Goal: Information Seeking & Learning: Learn about a topic

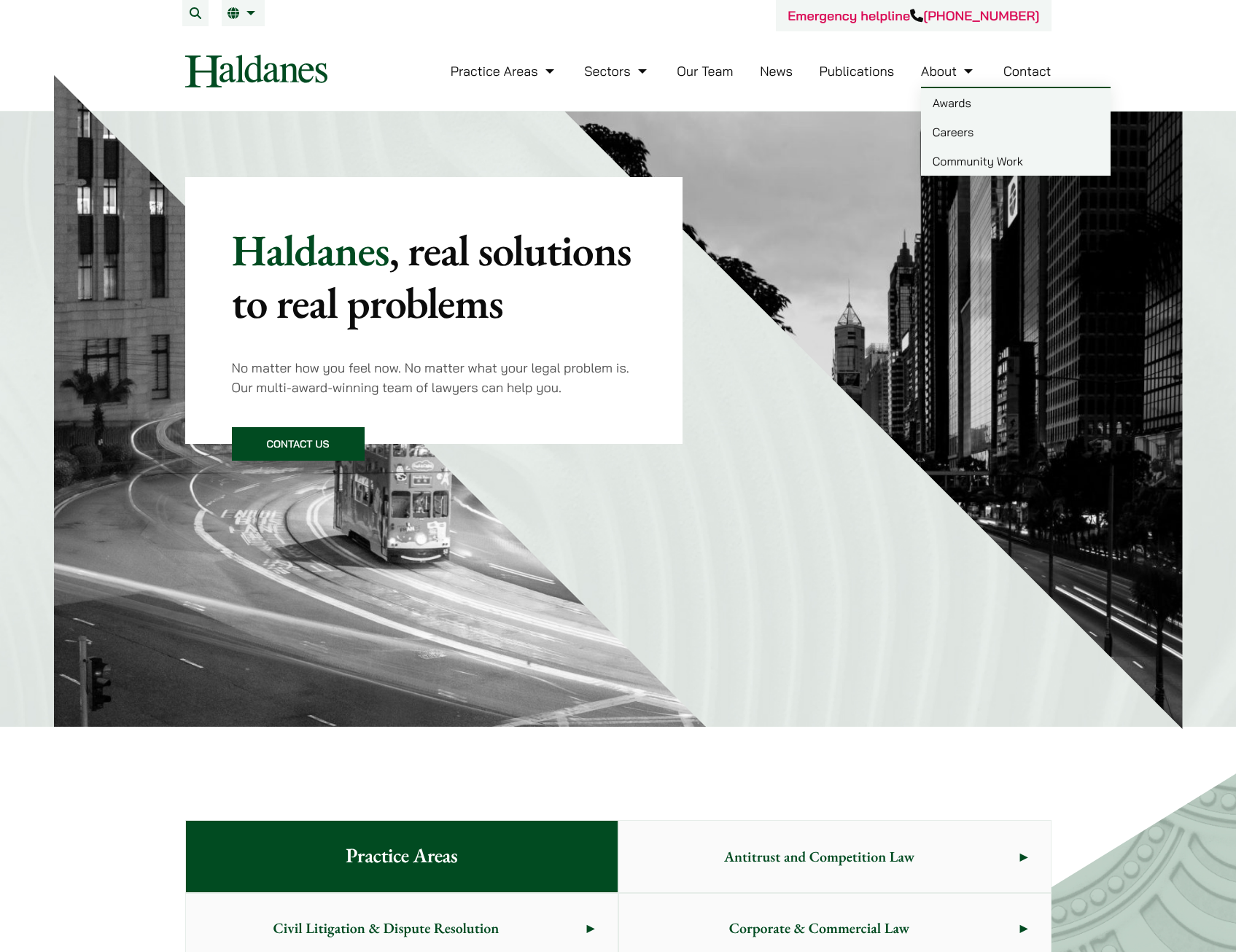
click at [691, 76] on link "Our Team" at bounding box center [704, 70] width 56 height 17
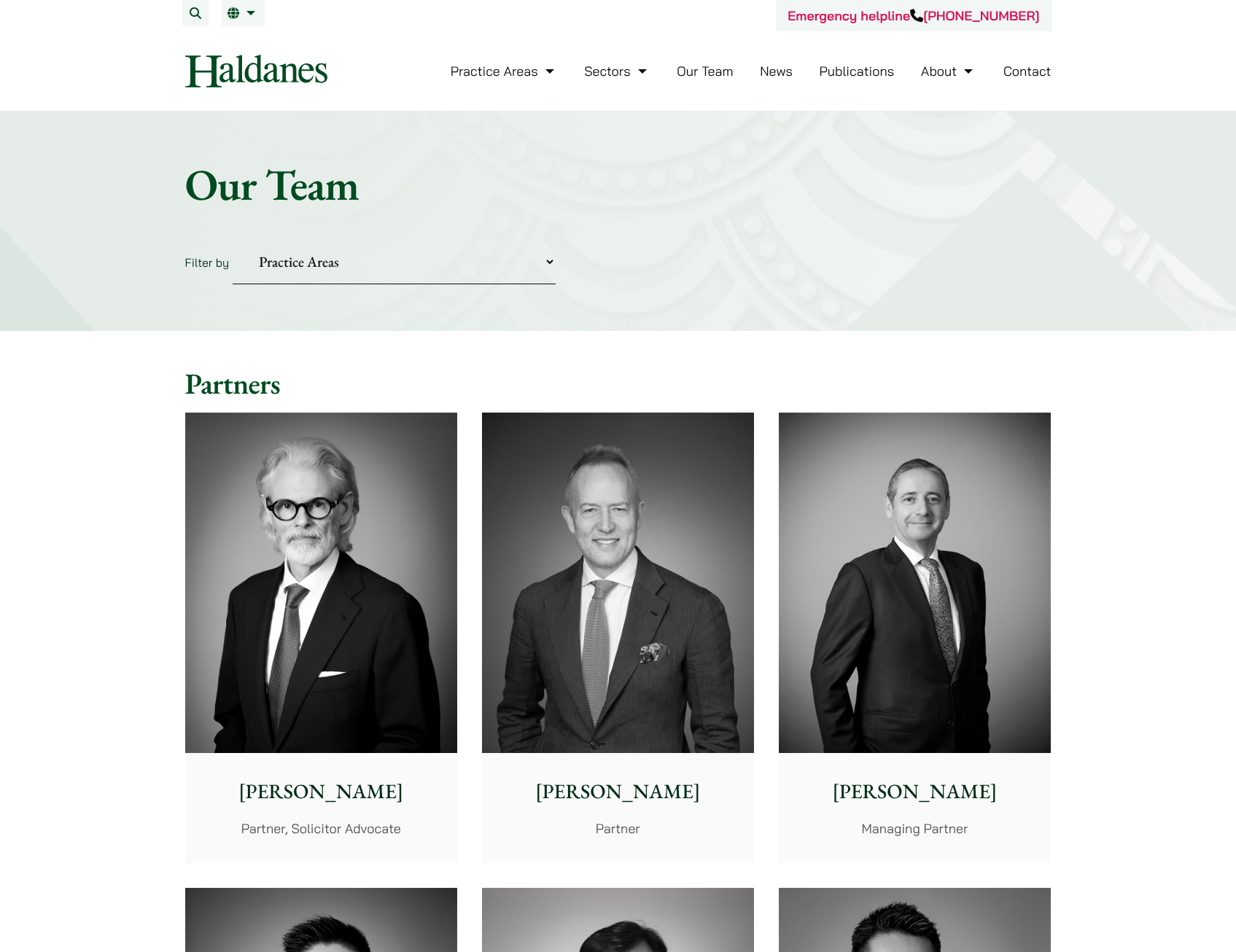
drag, startPoint x: 506, startPoint y: 249, endPoint x: 504, endPoint y: 256, distance: 7.3
click at [506, 249] on select "Practice Areas Antitrust and Competition Civil Litigation & Dispute Resolution …" at bounding box center [394, 263] width 323 height 45
click at [720, 274] on form "Filter by Practice Areas Antitrust and Competition Civil Litigation & Dispute R…" at bounding box center [618, 263] width 866 height 45
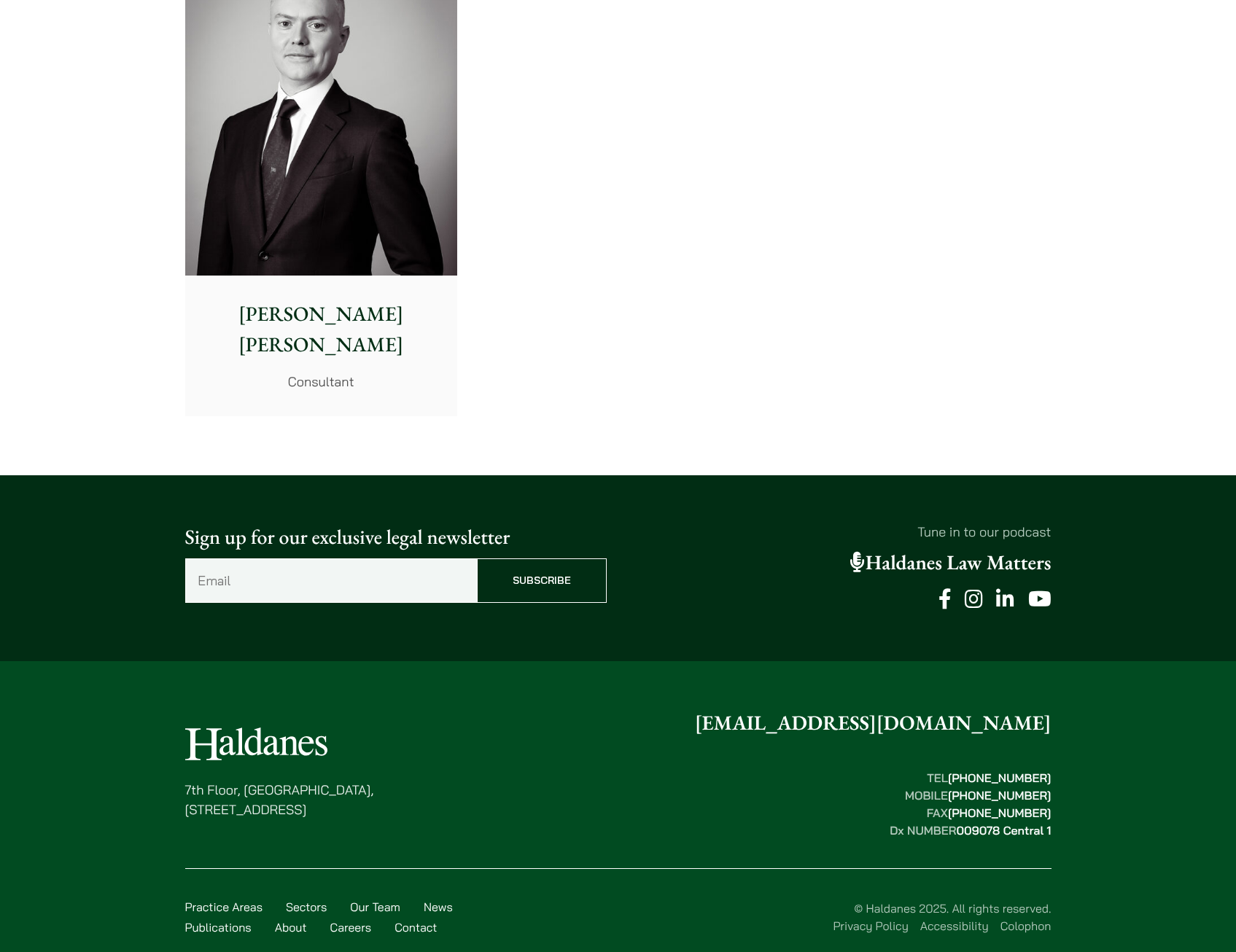
drag, startPoint x: 801, startPoint y: 434, endPoint x: 849, endPoint y: 267, distance: 173.8
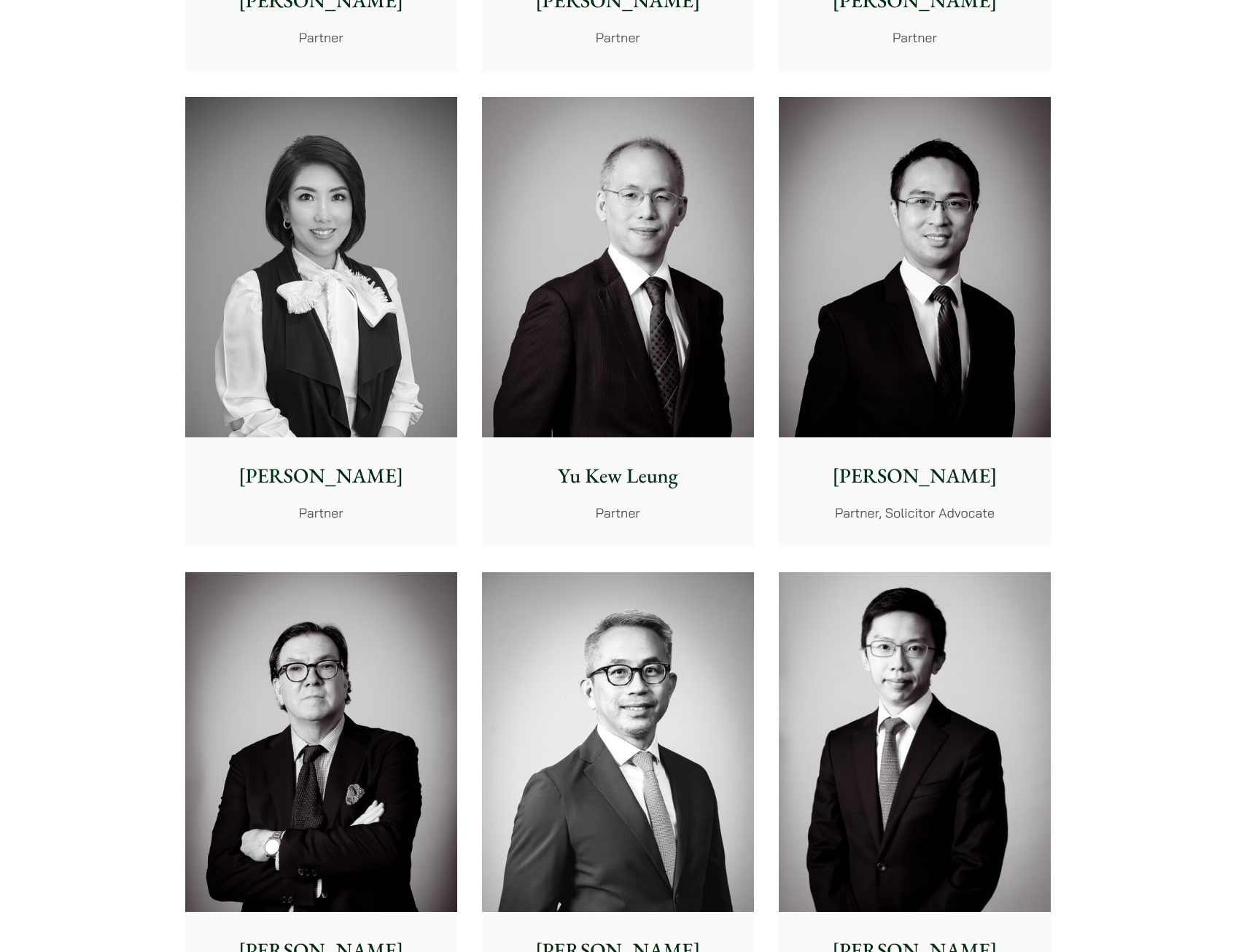
scroll to position [1253, 0]
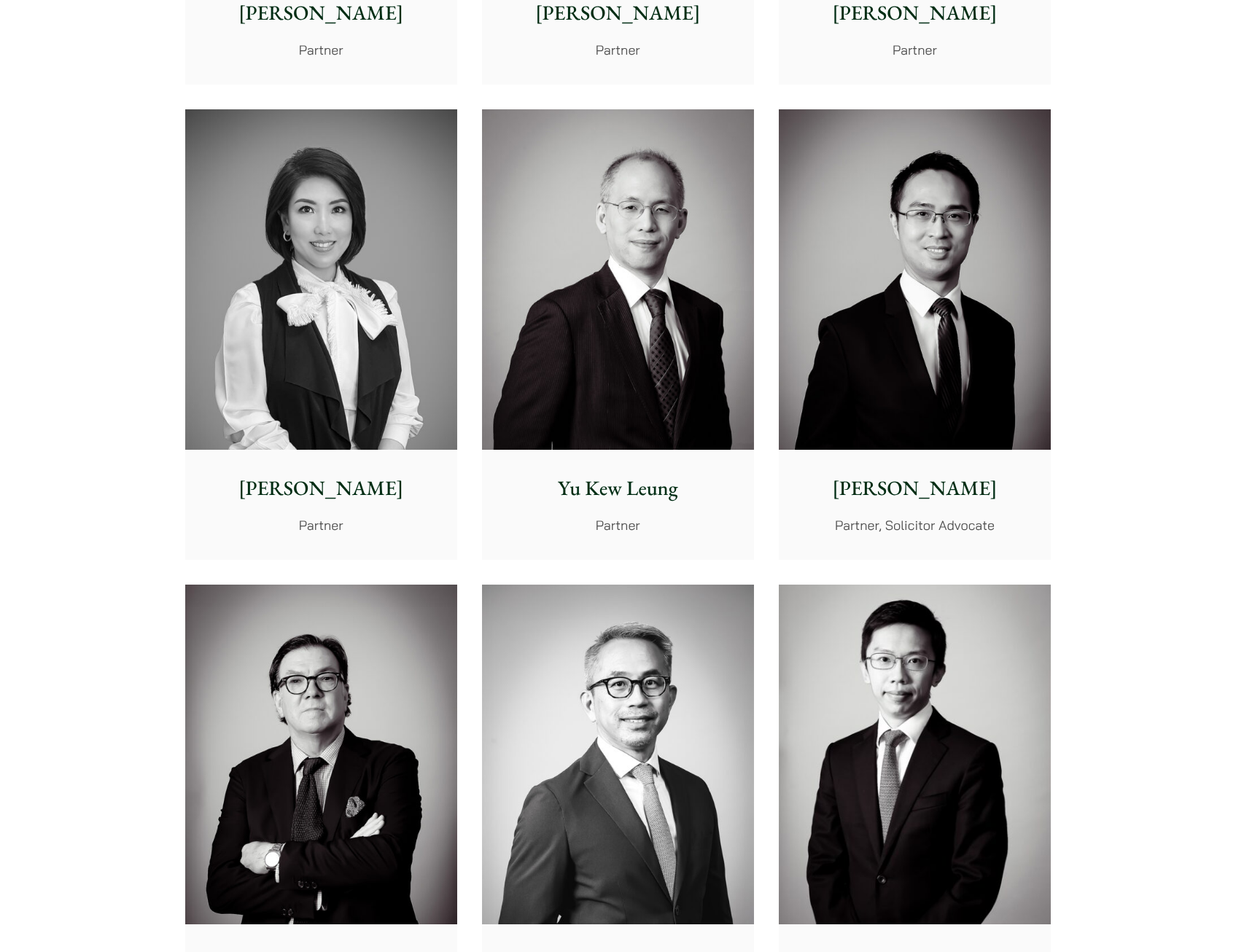
drag, startPoint x: 928, startPoint y: 30, endPoint x: 921, endPoint y: 30, distance: 7.0
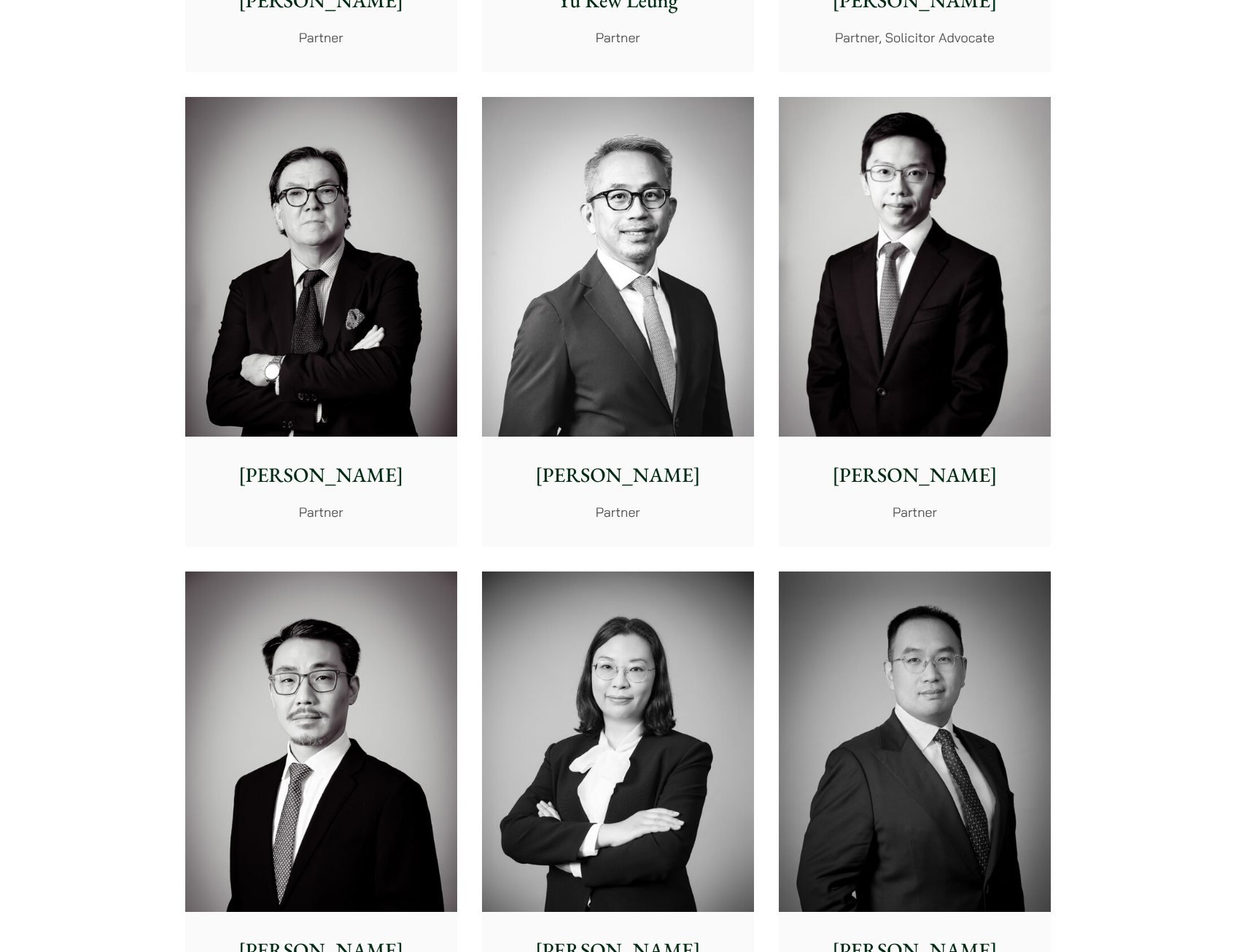
scroll to position [2691, 0]
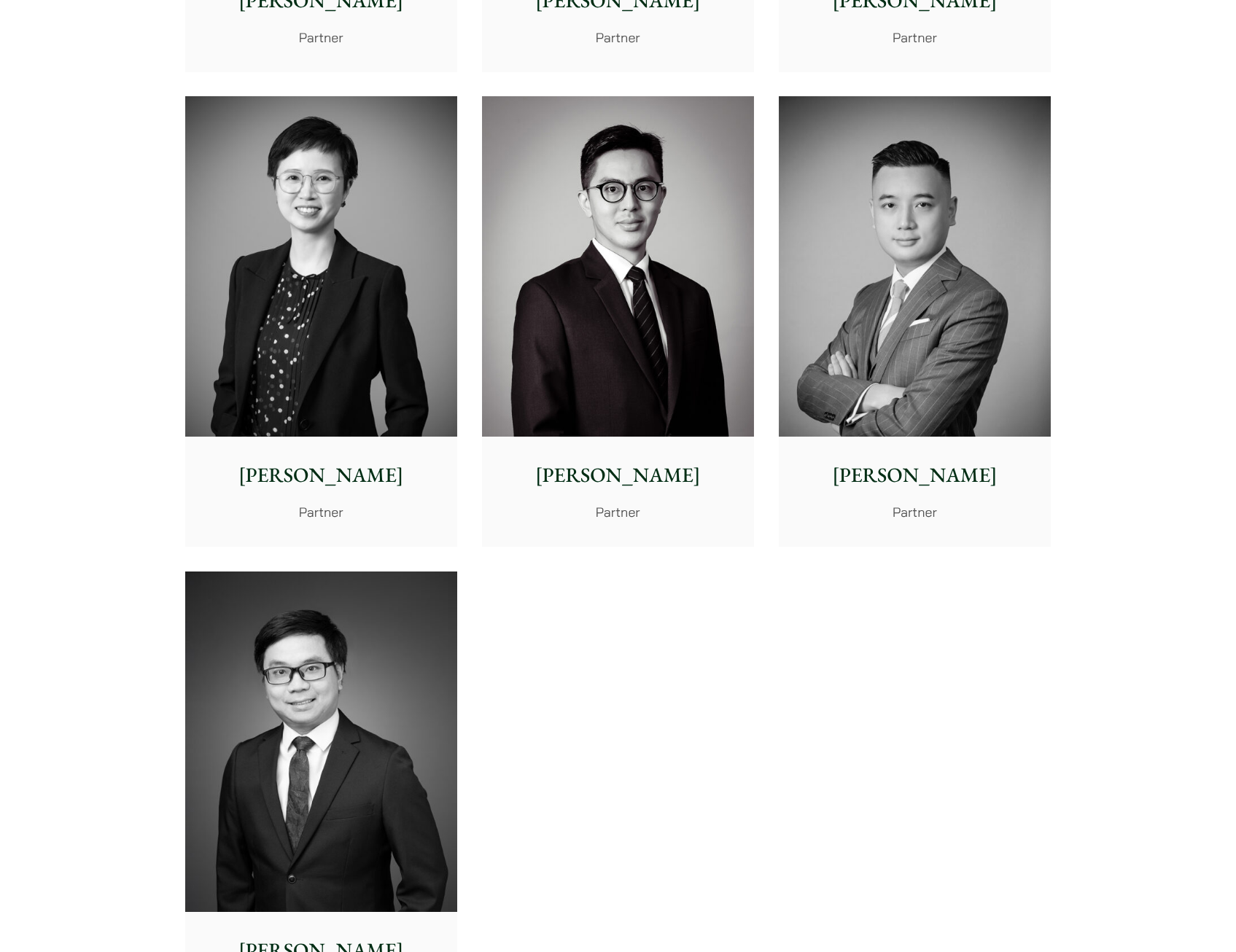
drag, startPoint x: 351, startPoint y: 286, endPoint x: 491, endPoint y: 92, distance: 239.2
